Goal: Task Accomplishment & Management: Complete application form

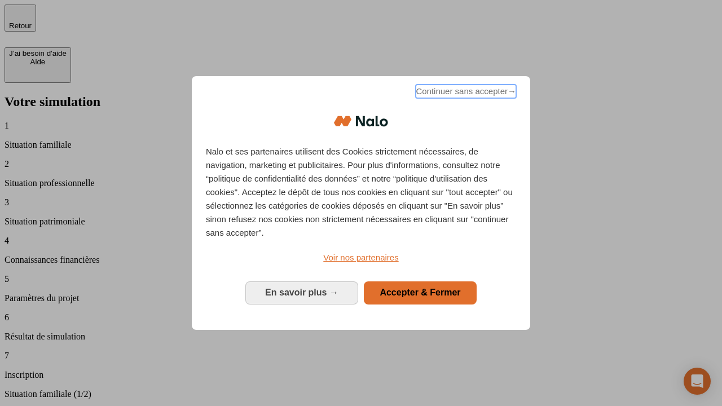
click at [465, 93] on span "Continuer sans accepter →" at bounding box center [466, 92] width 100 height 14
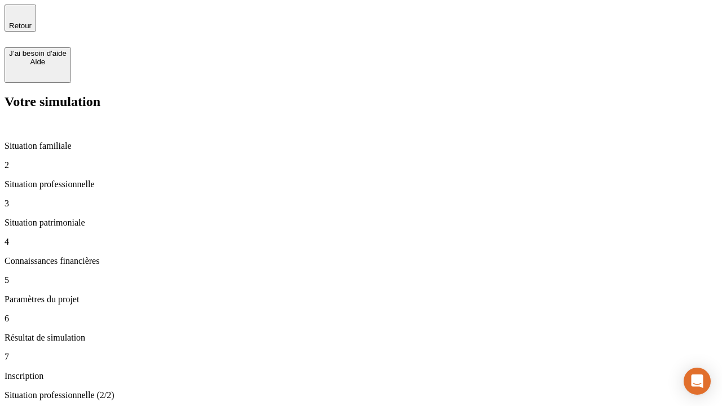
type input "30 000"
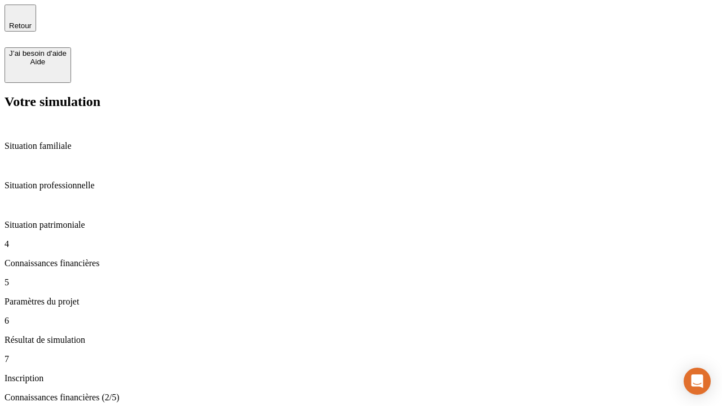
scroll to position [65, 0]
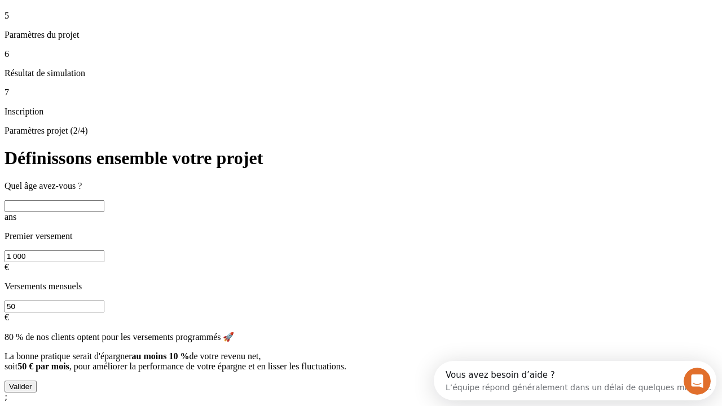
scroll to position [21, 0]
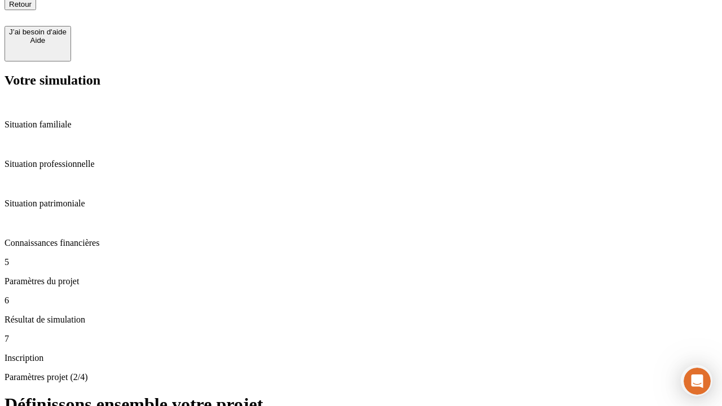
type input "25"
type input "1 000"
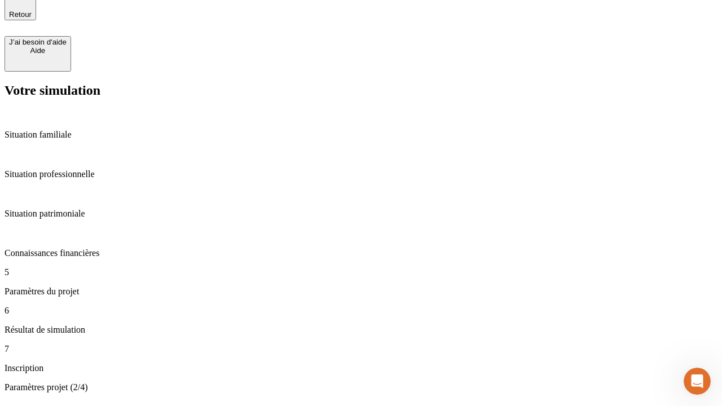
type input "640"
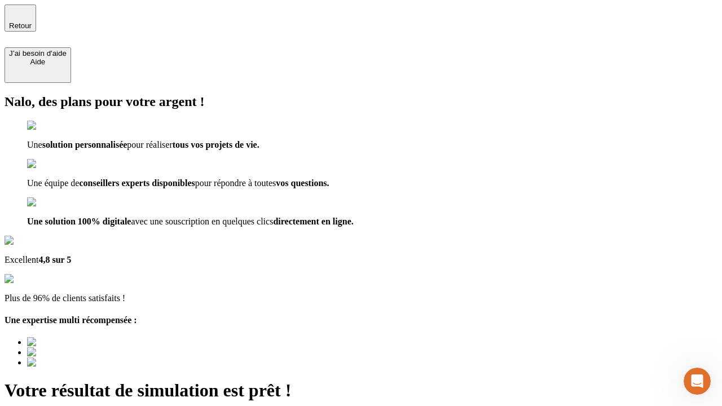
type input "[EMAIL_ADDRESS][PERSON_NAME][DOMAIN_NAME]"
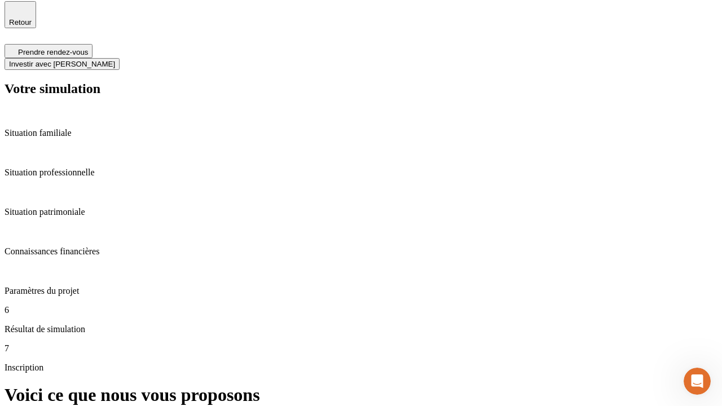
click at [115, 60] on span "Investir avec [PERSON_NAME]" at bounding box center [62, 64] width 106 height 8
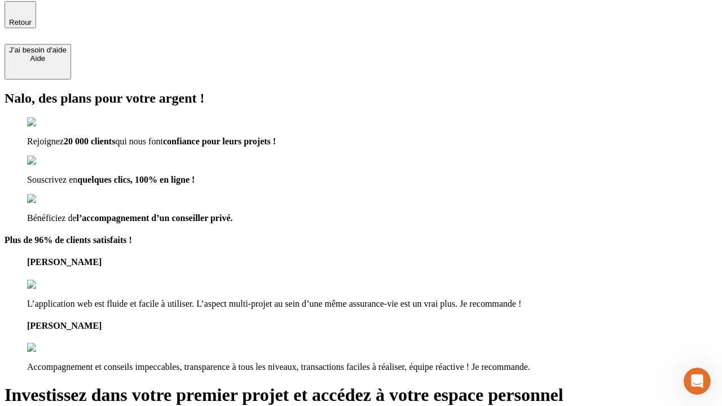
scroll to position [2, 0]
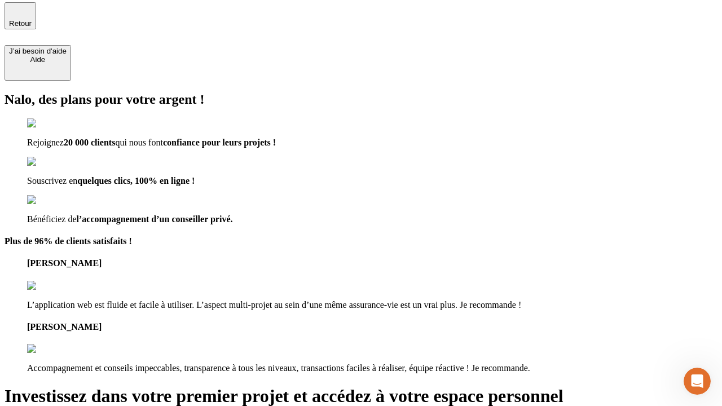
type input "[PERSON_NAME][EMAIL_ADDRESS][DOMAIN_NAME]"
